Goal: Task Accomplishment & Management: Use online tool/utility

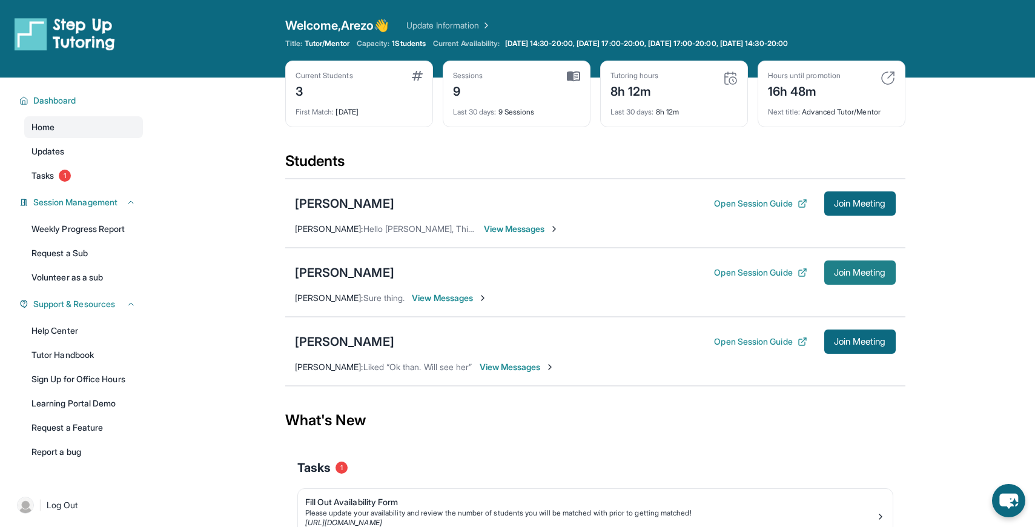
click at [880, 271] on span "Join Meeting" at bounding box center [860, 272] width 52 height 7
